Goal: Answer question/provide support

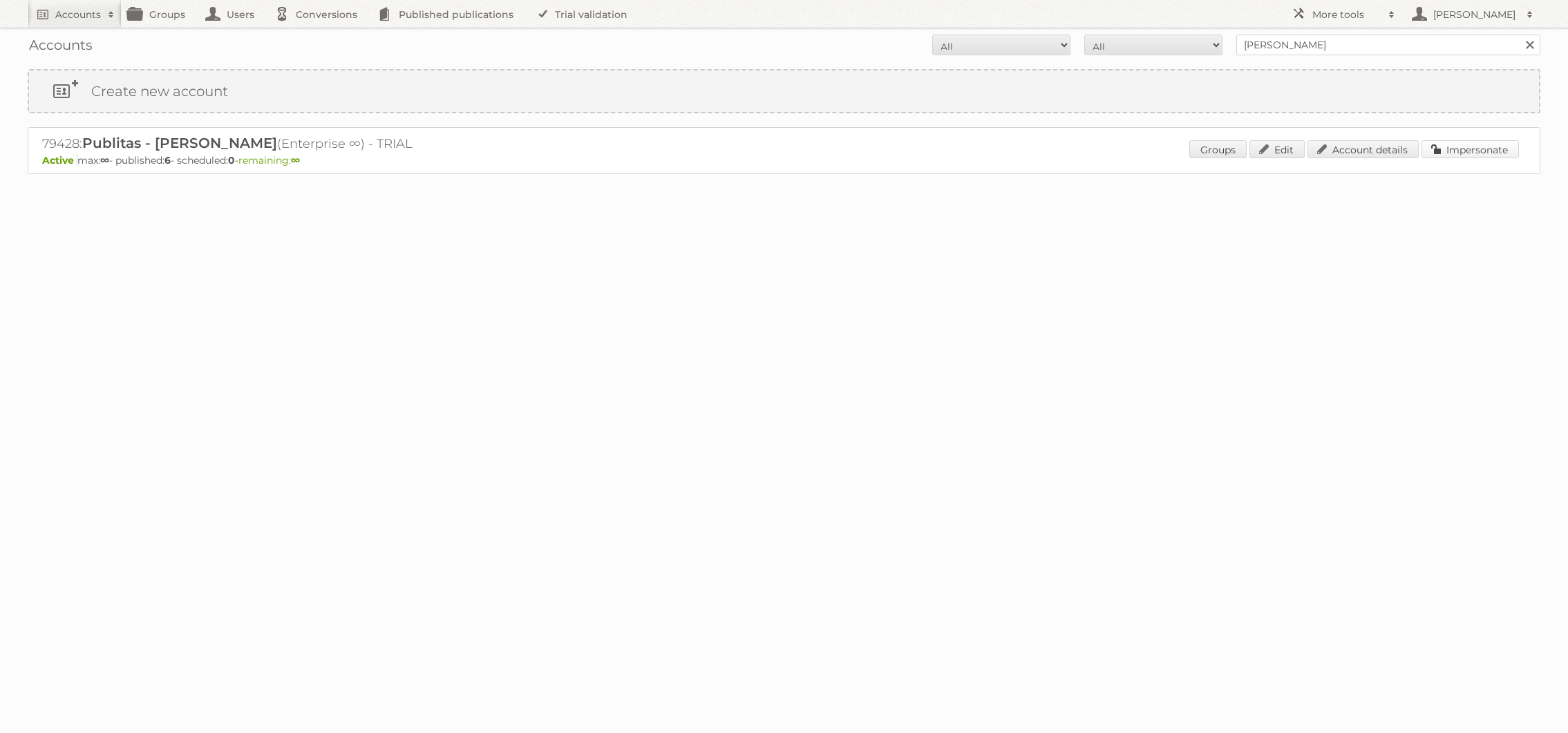
click at [1466, 155] on link "Impersonate" at bounding box center [1470, 149] width 97 height 18
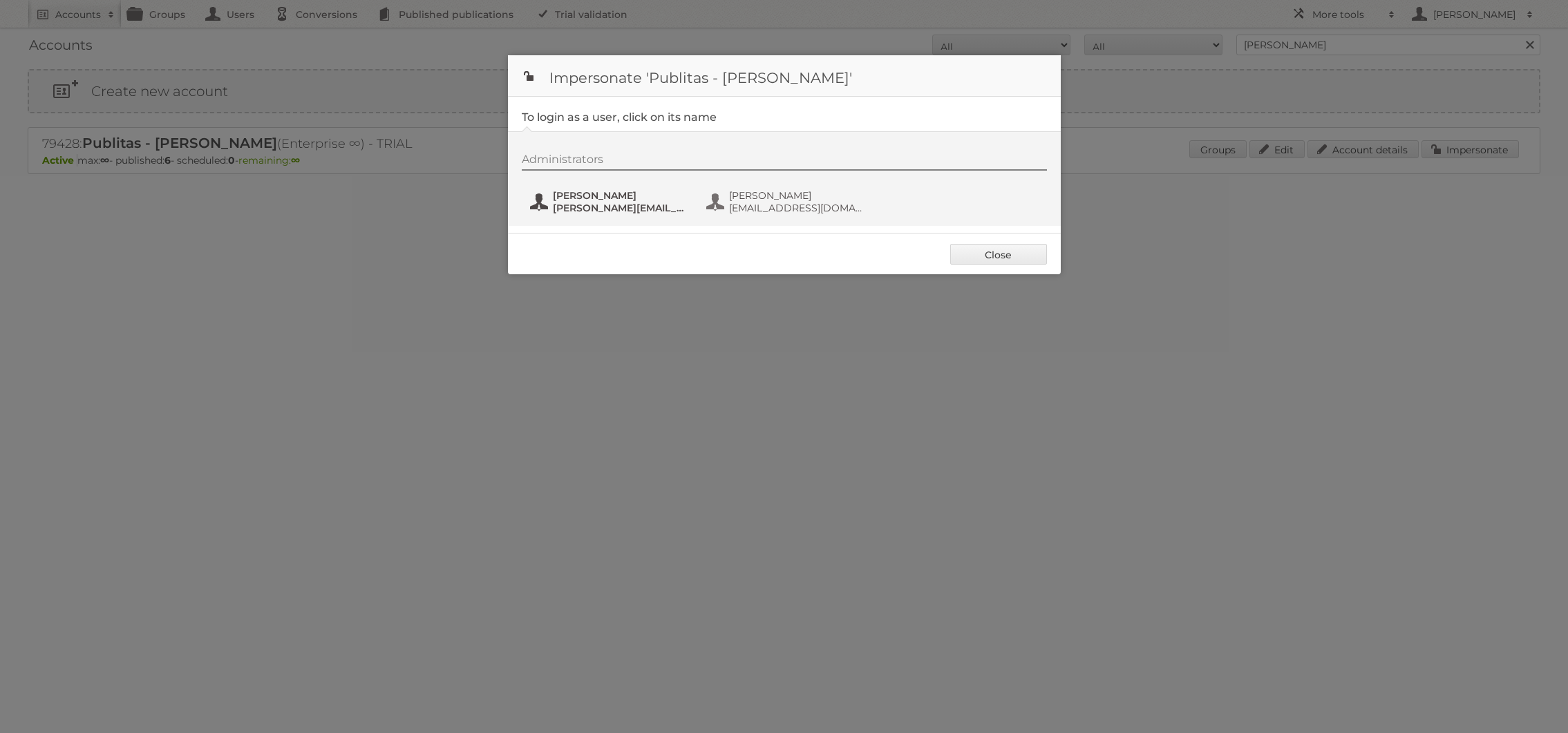
click at [597, 208] on span "danielius@publitas.com" at bounding box center [620, 208] width 134 height 12
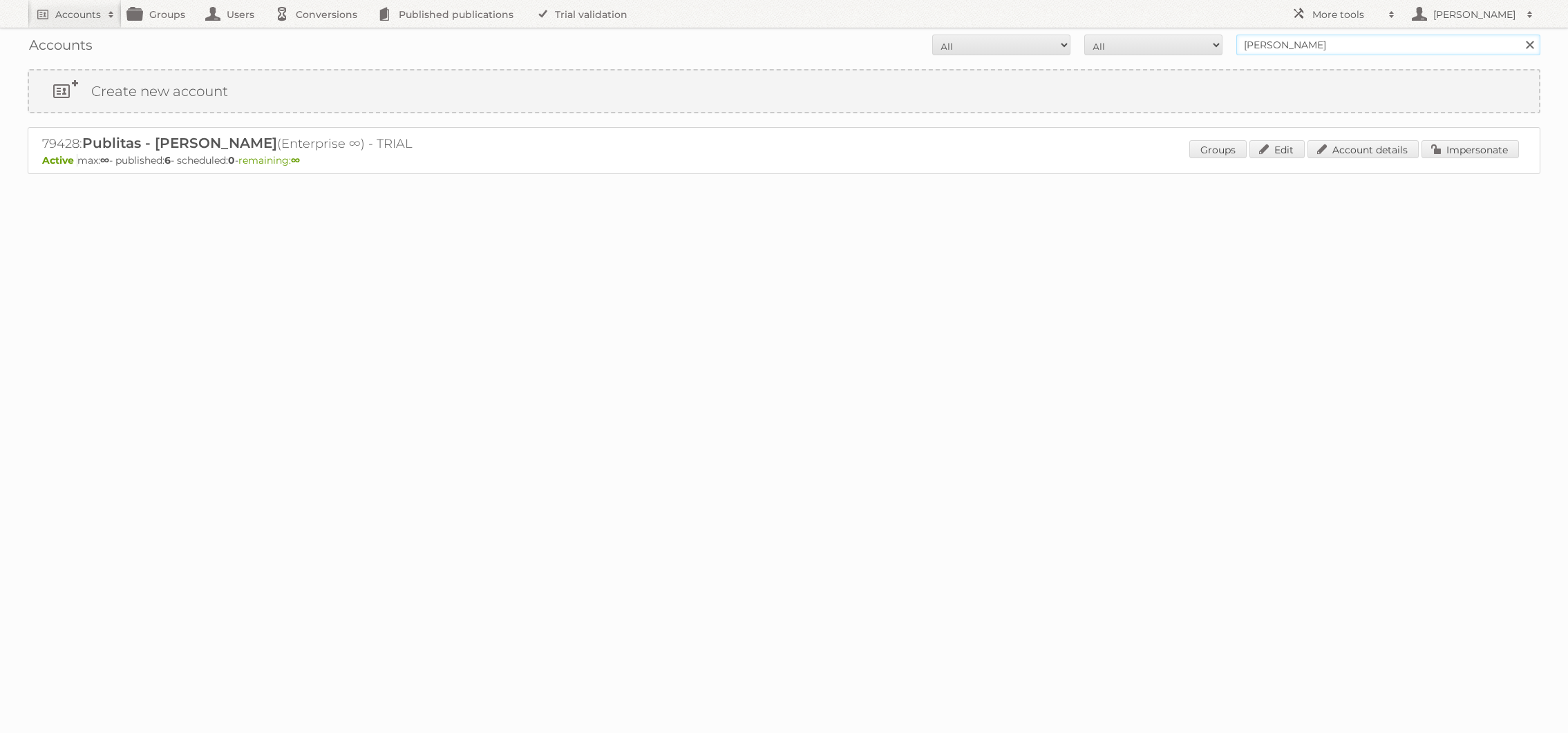
click at [1326, 46] on input "danielius@publitas" at bounding box center [1388, 45] width 304 height 21
type input "[PERSON_NAME]"
click at [1519, 35] on input "Search" at bounding box center [1529, 45] width 21 height 21
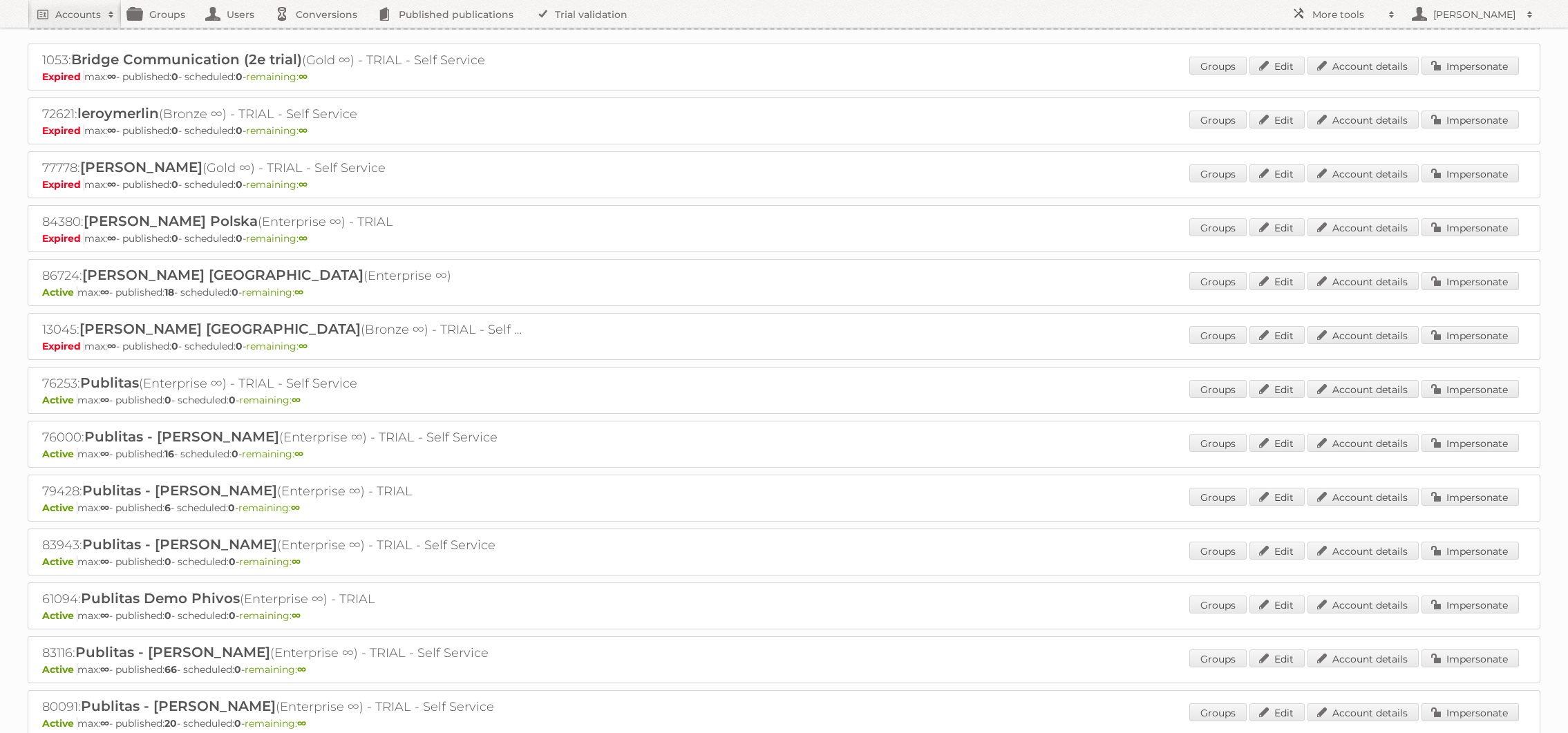
scroll to position [83, 0]
drag, startPoint x: 1469, startPoint y: 286, endPoint x: 1452, endPoint y: 288, distance: 17.1
click at [1469, 286] on link "Impersonate" at bounding box center [1470, 282] width 97 height 18
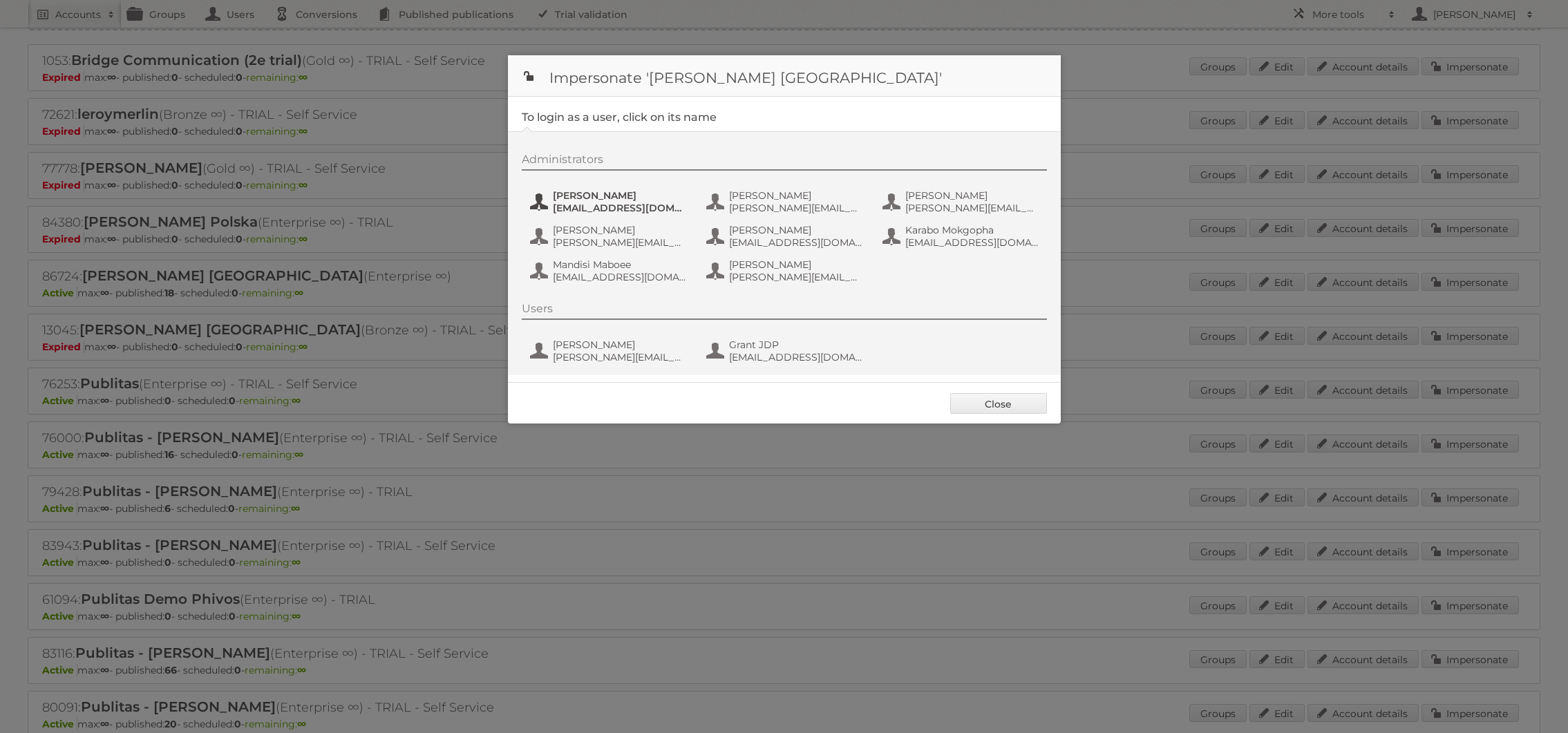
click at [610, 206] on span "[EMAIL_ADDRESS][DOMAIN_NAME]" at bounding box center [620, 208] width 134 height 12
